Goal: Find specific page/section: Find specific page/section

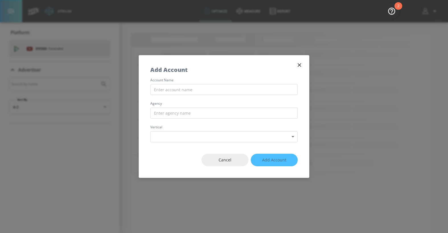
click at [301, 65] on icon "button" at bounding box center [300, 65] width 6 height 6
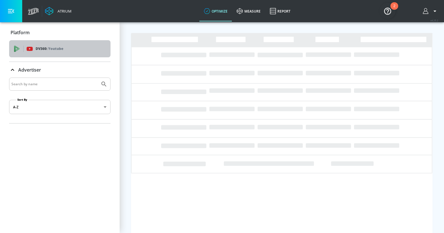
click at [22, 49] on span "DV360: Youtube" at bounding box center [60, 49] width 92 height 6
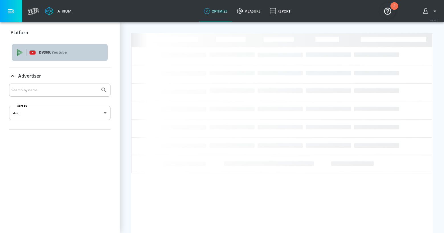
click at [17, 54] on icon "list of platforms" at bounding box center [17, 51] width 1 height 5
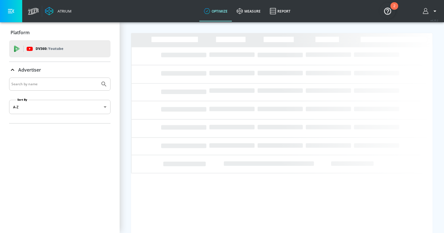
click at [429, 11] on icon "button" at bounding box center [426, 11] width 6 height 6
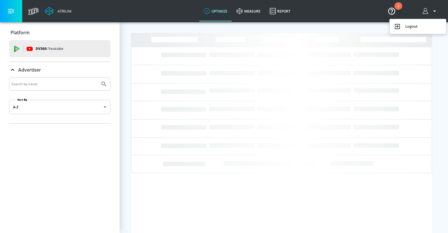
click at [9, 11] on div at bounding box center [224, 116] width 448 height 233
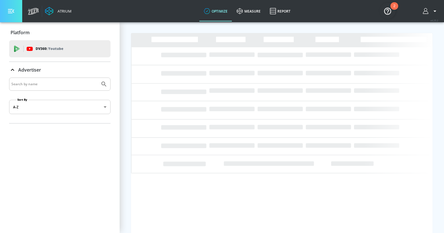
click at [9, 11] on icon "button" at bounding box center [11, 11] width 6 height 4
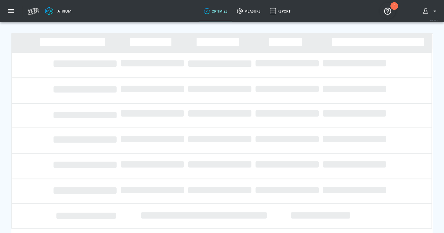
click at [9, 11] on icon "button" at bounding box center [11, 11] width 6 height 6
